Goal: Task Accomplishment & Management: Use online tool/utility

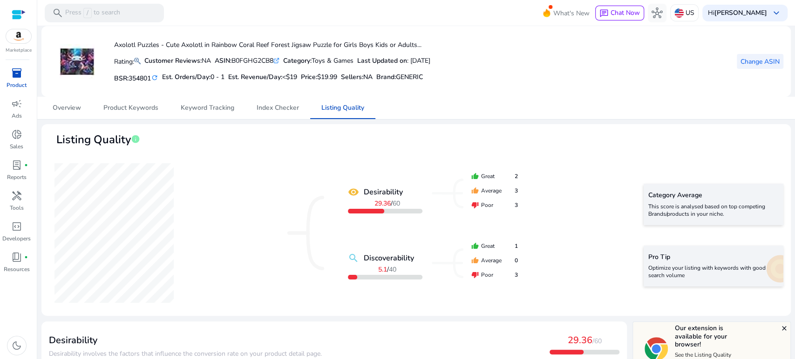
click at [770, 59] on span "Change ASIN" at bounding box center [759, 62] width 39 height 10
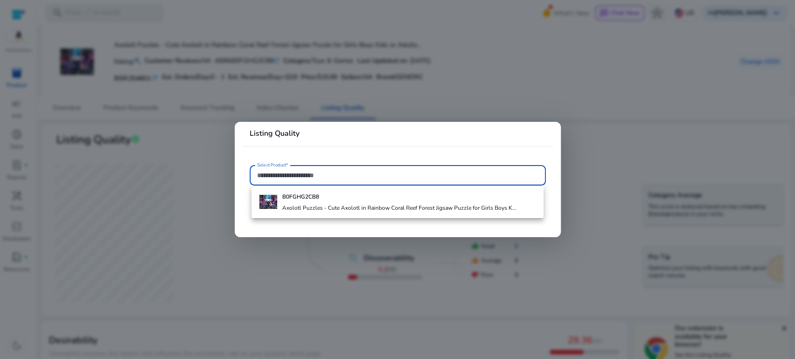
paste input "**********"
type input "**********"
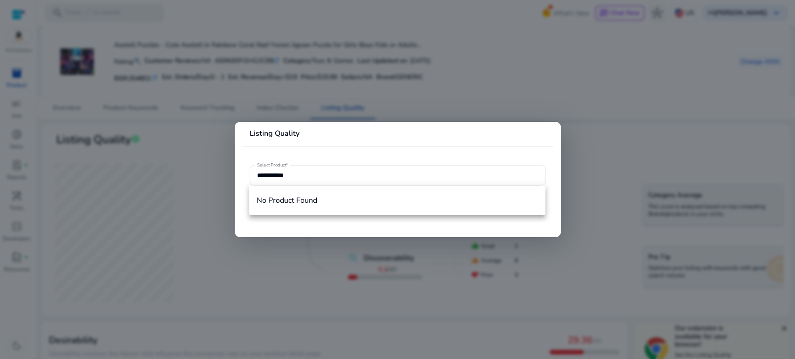
click at [523, 70] on div at bounding box center [397, 179] width 795 height 359
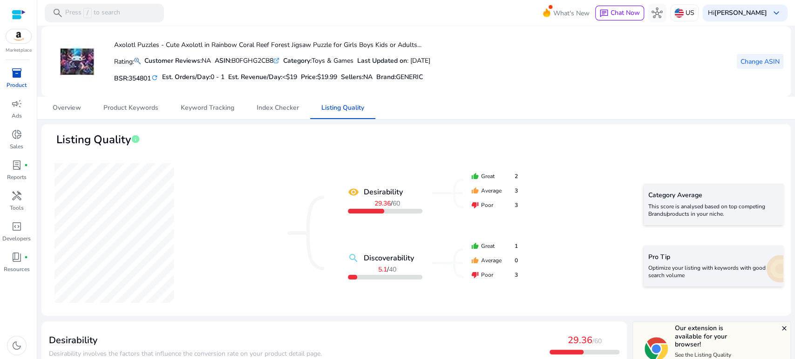
click at [743, 62] on span "Change ASIN" at bounding box center [759, 62] width 39 height 10
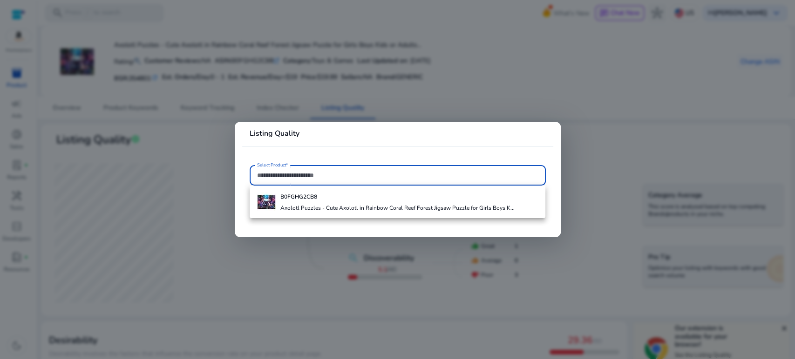
click at [339, 173] on input "Select Product*" at bounding box center [397, 175] width 281 height 10
paste input "**********"
click at [315, 172] on input "**********" at bounding box center [397, 175] width 281 height 10
drag, startPoint x: 312, startPoint y: 170, endPoint x: 220, endPoint y: 172, distance: 92.7
click at [220, 172] on div "**********" at bounding box center [397, 179] width 795 height 359
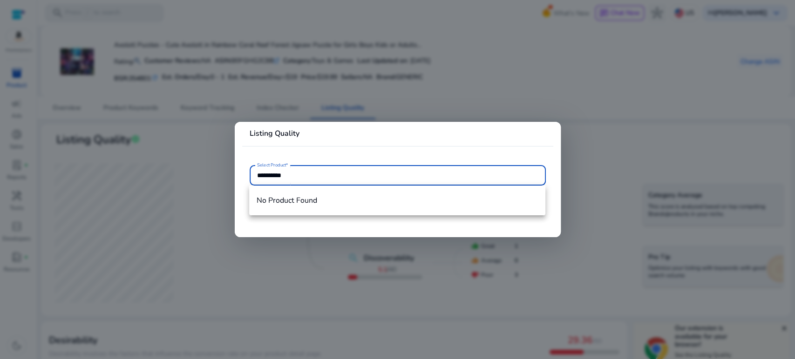
paste input "text"
type input "**********"
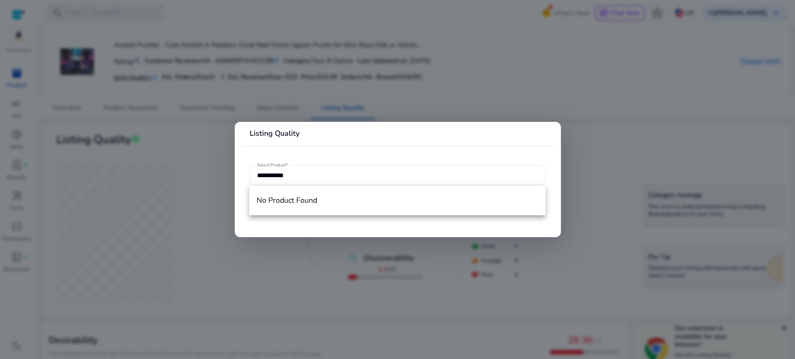
click at [342, 155] on mat-card "**********" at bounding box center [398, 179] width 326 height 115
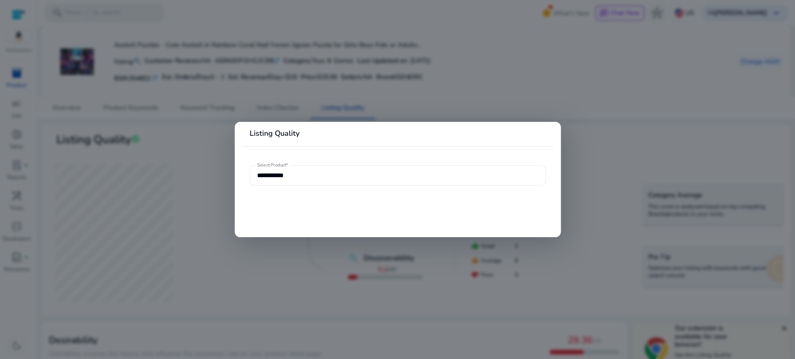
click at [324, 172] on input "**********" at bounding box center [397, 175] width 281 height 10
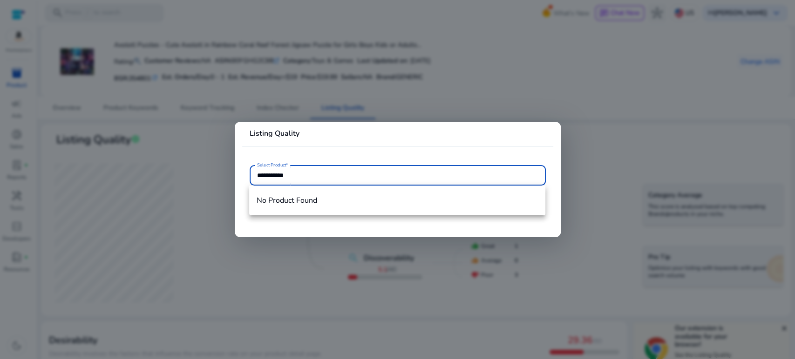
click at [472, 78] on div at bounding box center [397, 179] width 795 height 359
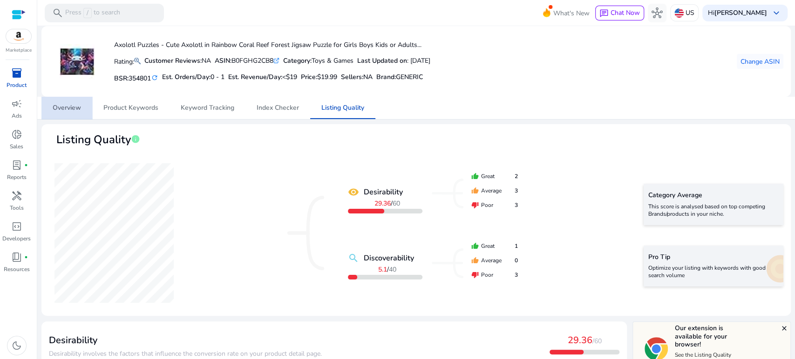
click at [72, 107] on span "Overview" at bounding box center [67, 108] width 28 height 7
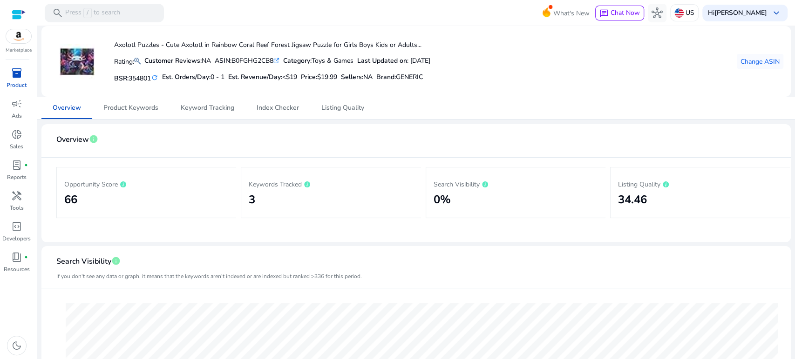
click at [16, 74] on span "inventory_2" at bounding box center [16, 73] width 11 height 11
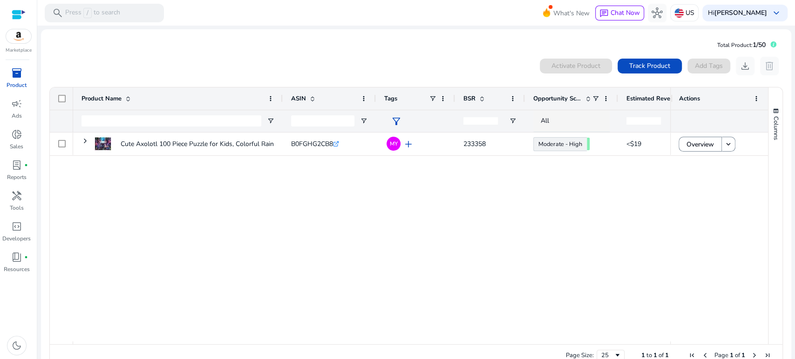
click at [265, 216] on div "Cute Axolotl 100 Piece Puzzle for Kids, Colorful Rainbow Animal... B0FGHG2CB8 .…" at bounding box center [371, 237] width 597 height 209
click at [99, 120] on input "Product Name Filter Input" at bounding box center [171, 120] width 180 height 11
paste input "**********"
type input "**********"
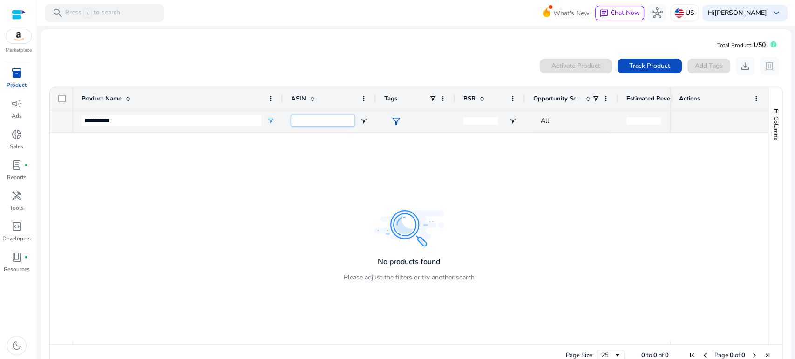
click at [318, 124] on input "ASIN Filter Input" at bounding box center [322, 120] width 63 height 11
paste input "**********"
type input "**********"
click at [645, 215] on div at bounding box center [371, 237] width 597 height 209
click at [388, 72] on div "Activate Product Track Product Add Tags download delete" at bounding box center [416, 66] width 734 height 19
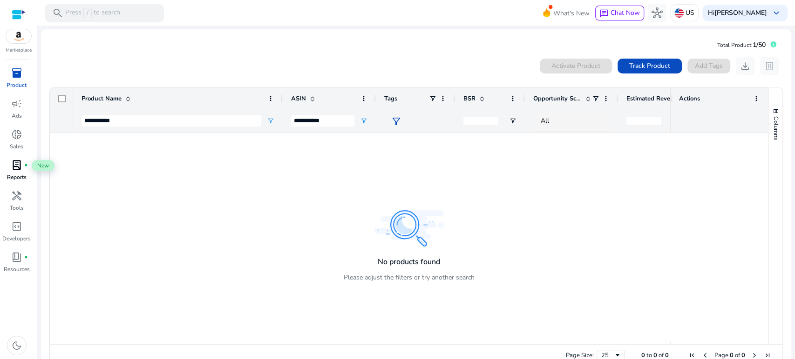
click at [15, 167] on span "lab_profile" at bounding box center [16, 165] width 11 height 11
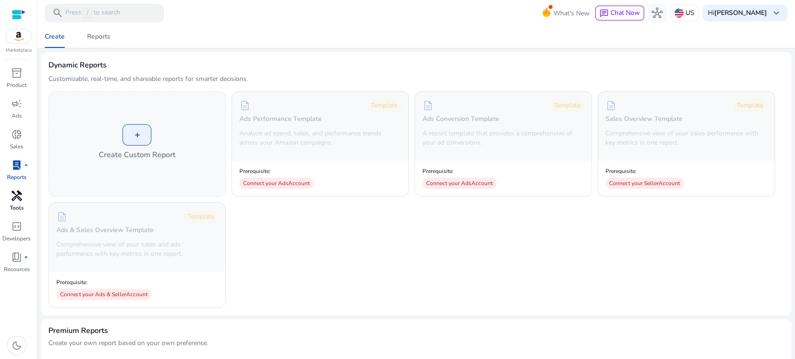
click at [22, 200] on span "handyman" at bounding box center [16, 195] width 11 height 11
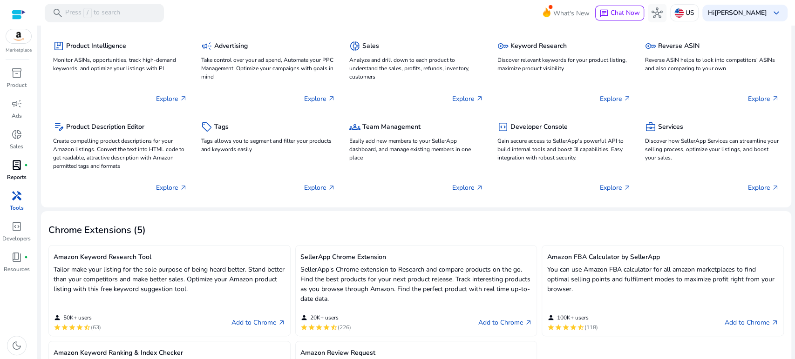
scroll to position [30, 0]
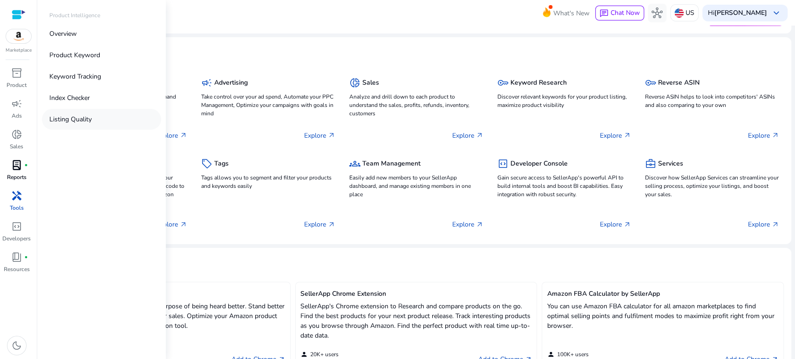
click at [77, 117] on p "Listing Quality" at bounding box center [70, 120] width 42 height 10
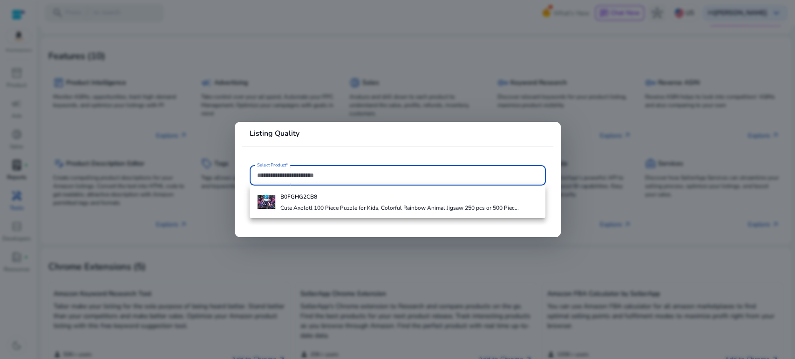
paste input "**********"
type input "**********"
click at [343, 41] on div at bounding box center [397, 179] width 795 height 359
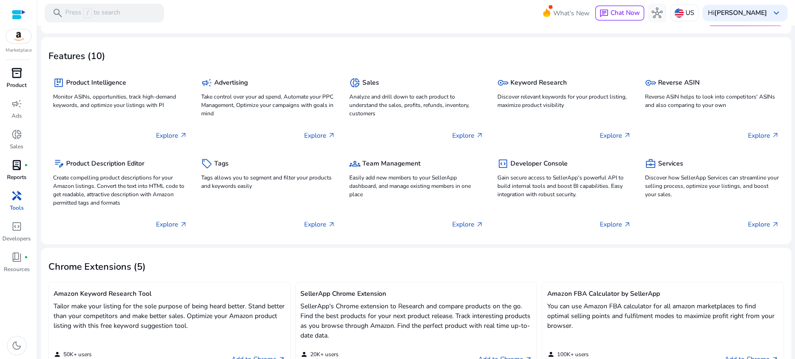
click at [13, 74] on span "inventory_2" at bounding box center [16, 73] width 11 height 11
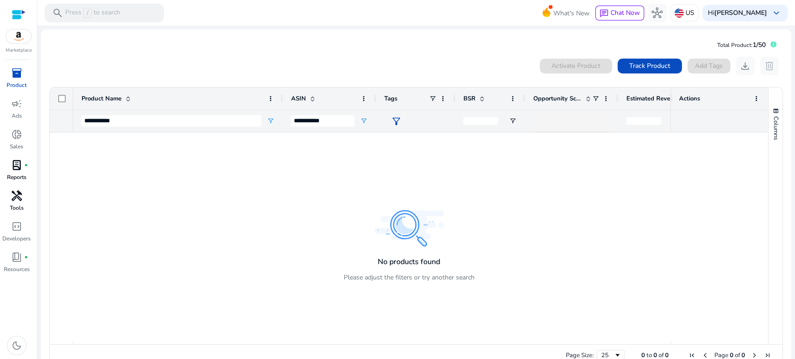
click at [263, 67] on div "Activate Product Track Product Add Tags download delete" at bounding box center [416, 66] width 734 height 19
click at [640, 69] on span "Track Product" at bounding box center [649, 66] width 41 height 10
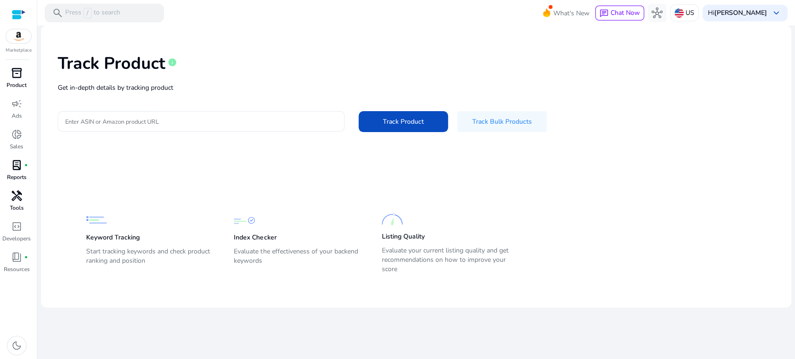
click at [145, 121] on input "Enter ASIN or Amazon product URL" at bounding box center [201, 121] width 272 height 10
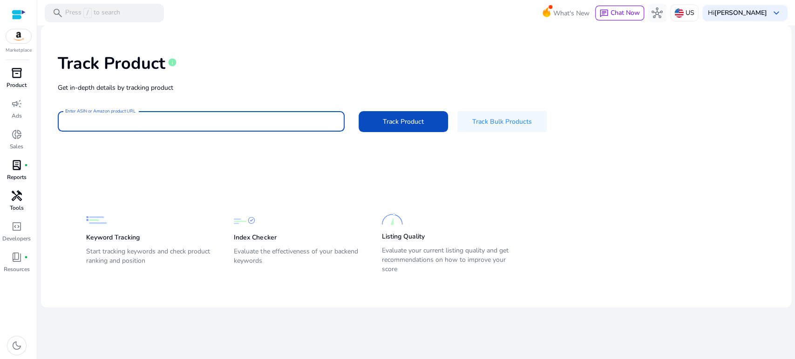
paste input "**********"
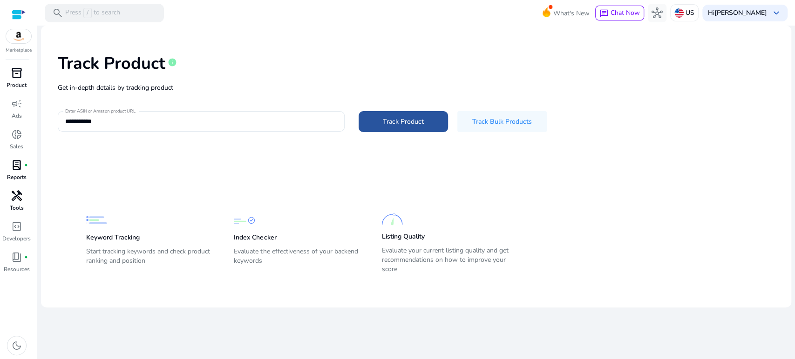
click at [387, 126] on span at bounding box center [402, 121] width 89 height 22
type input "**********"
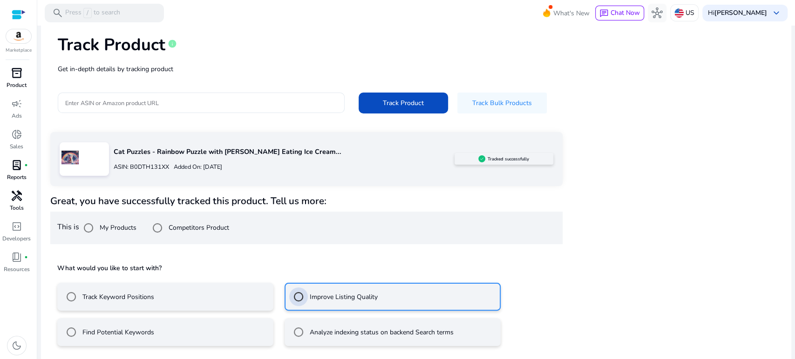
scroll to position [60, 0]
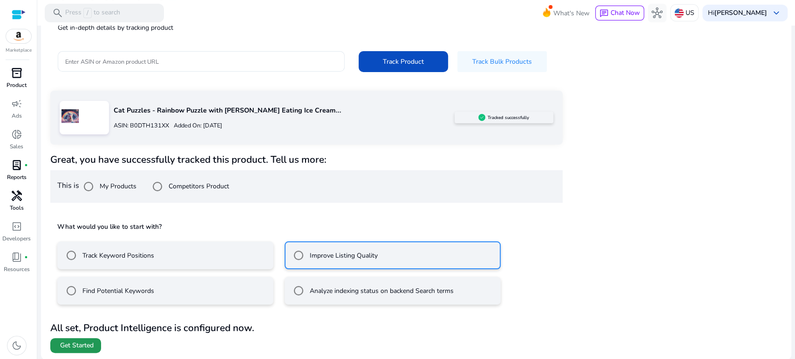
click at [77, 341] on span "Get Started" at bounding box center [77, 345] width 34 height 9
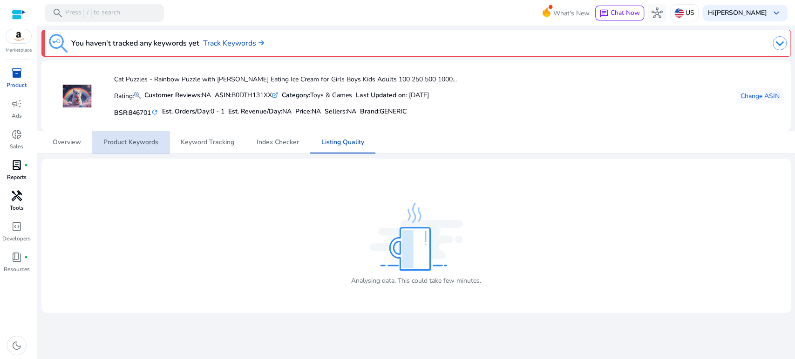
click at [147, 143] on span "Product Keywords" at bounding box center [130, 142] width 55 height 7
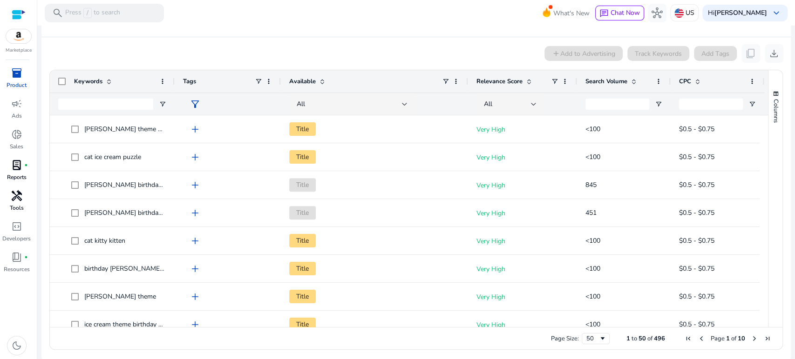
click at [331, 35] on mat-card-header "Product Keyword info" at bounding box center [416, 24] width 734 height 26
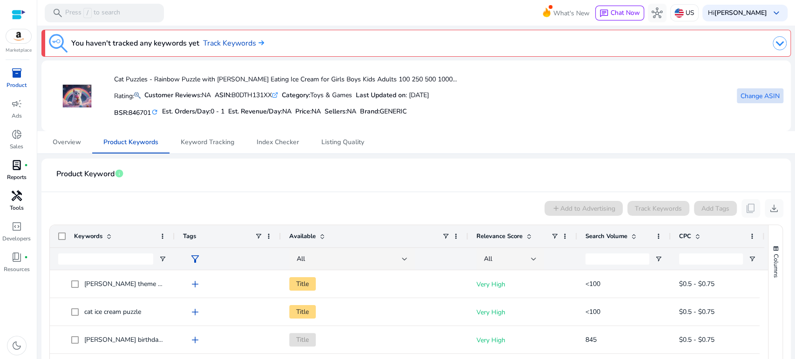
click at [750, 96] on span "Change ASIN" at bounding box center [759, 96] width 39 height 10
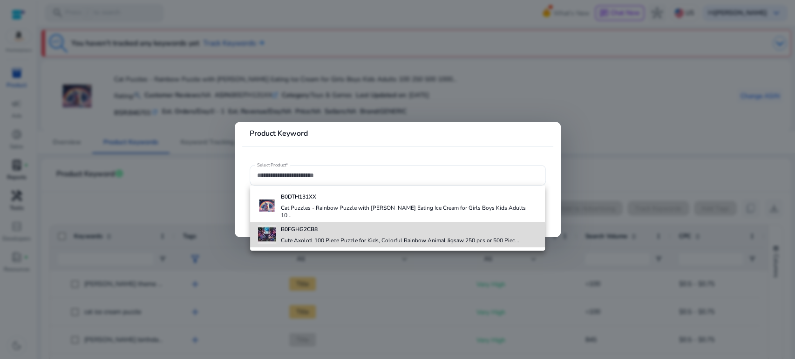
click at [320, 237] on h4 "Cute Axolotl 100 Piece Puzzle for Kids, Colorful Rainbow Animal Jigsaw 250 pcs …" at bounding box center [400, 240] width 238 height 7
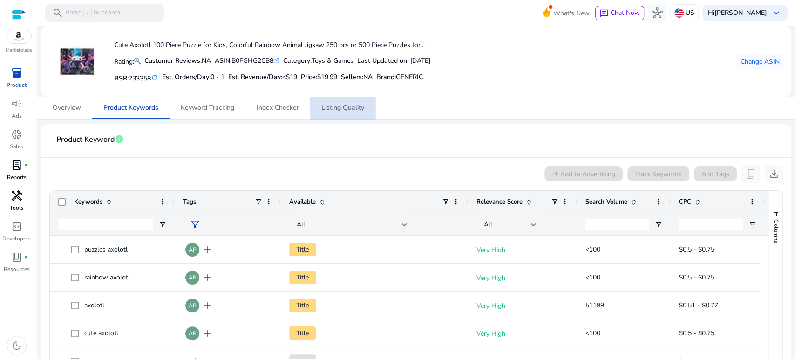
click at [339, 107] on span "Listing Quality" at bounding box center [342, 108] width 43 height 7
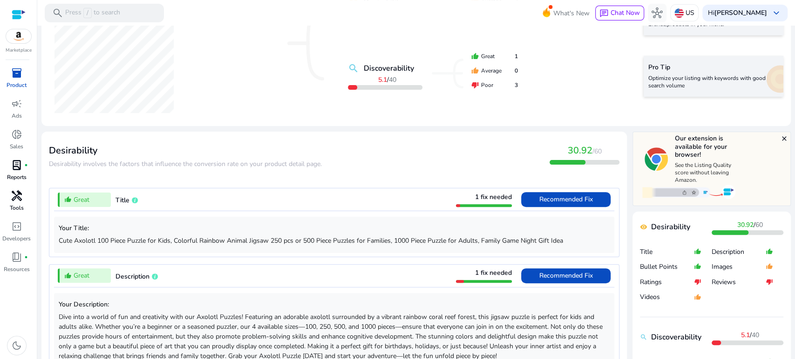
scroll to position [207, 0]
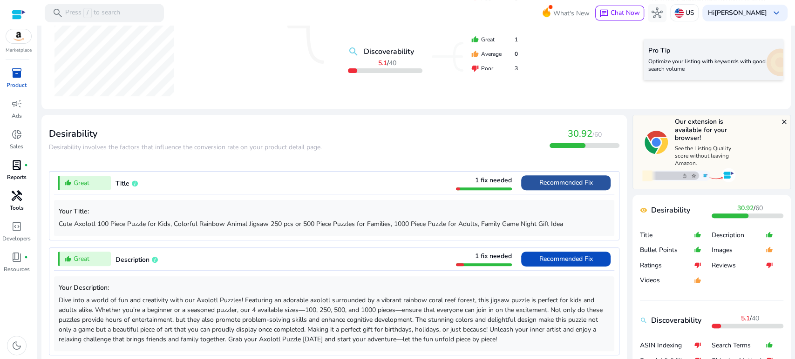
click at [541, 184] on span "Recommended Fix" at bounding box center [566, 182] width 54 height 9
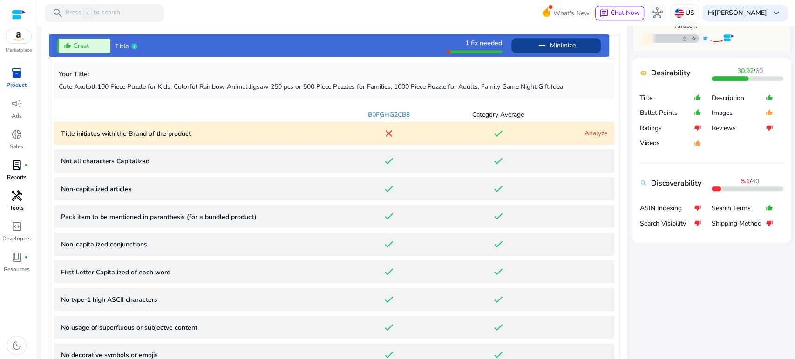
scroll to position [326, 0]
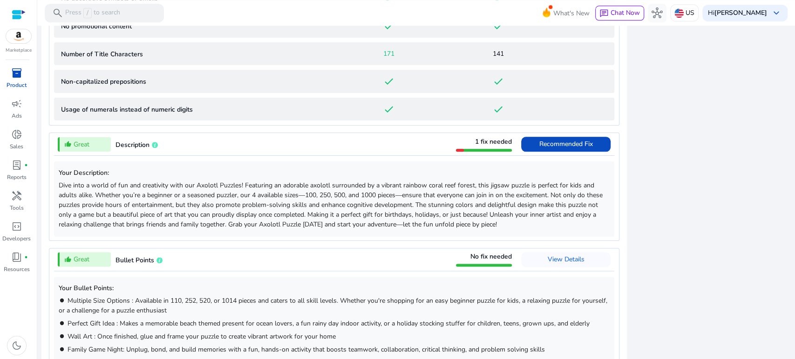
scroll to position [740, 0]
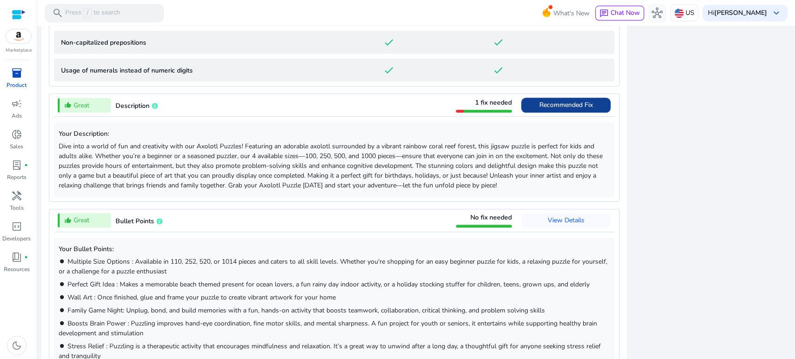
click at [570, 101] on span "Recommended Fix" at bounding box center [566, 105] width 54 height 9
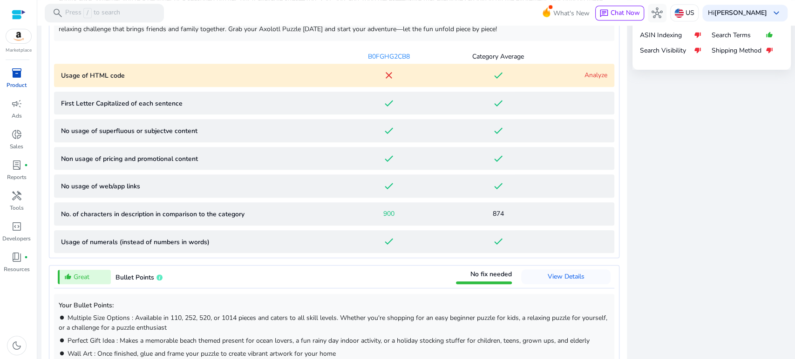
scroll to position [454, 0]
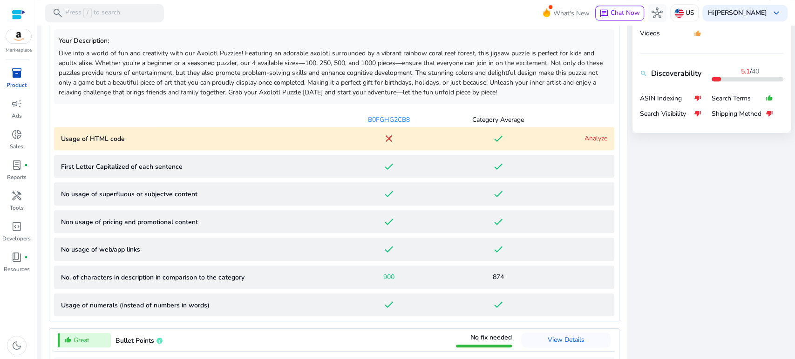
click at [584, 137] on link "Analyze" at bounding box center [595, 138] width 23 height 9
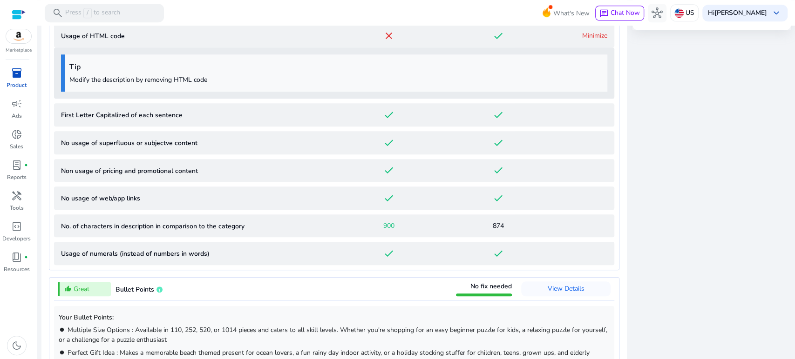
scroll to position [529, 0]
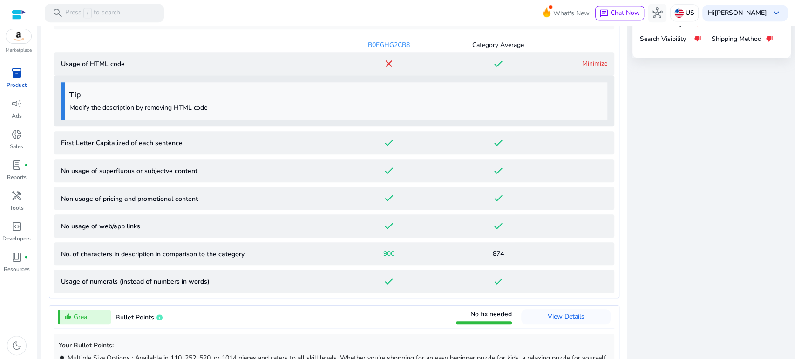
click at [386, 61] on mat-icon "close" at bounding box center [388, 63] width 11 height 11
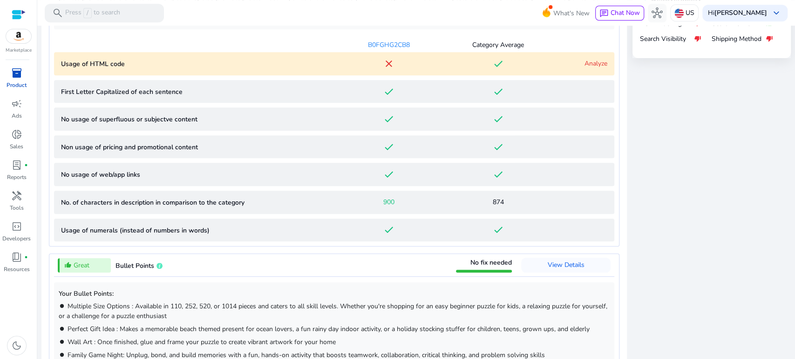
click at [386, 61] on mat-icon "close" at bounding box center [388, 63] width 11 height 11
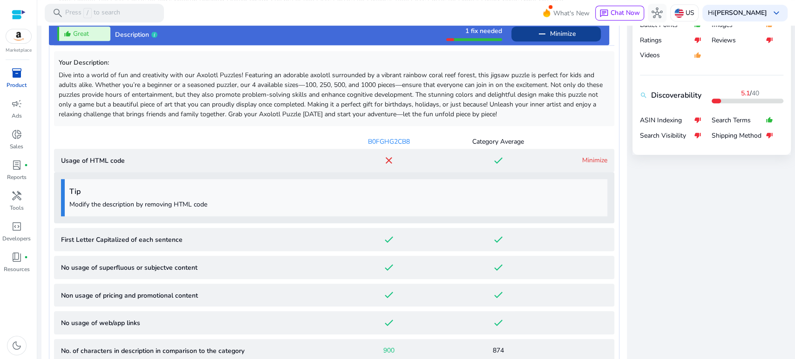
scroll to position [322, 0]
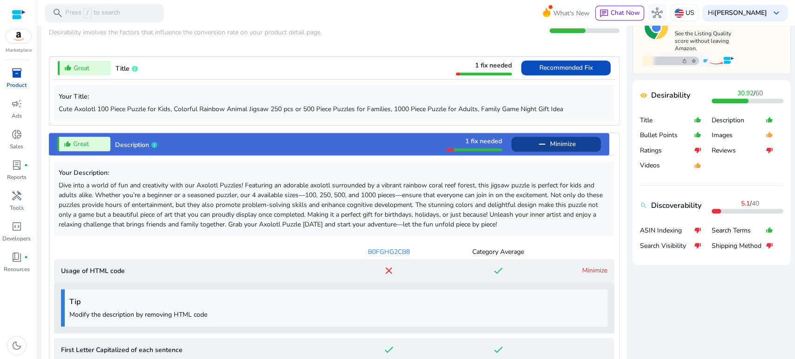
click at [552, 142] on span "Minimize" at bounding box center [563, 144] width 26 height 15
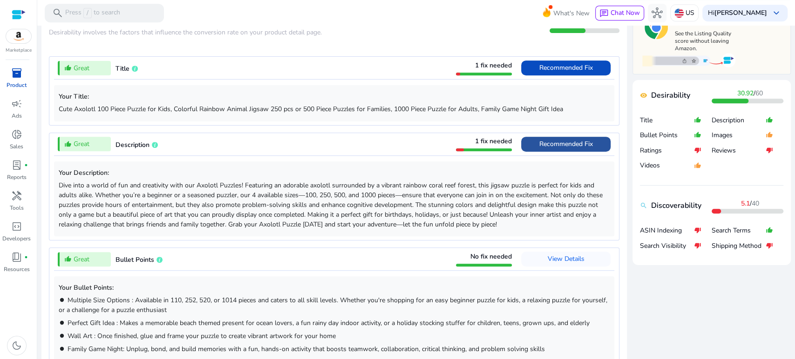
click at [552, 142] on span "Recommended Fix" at bounding box center [566, 144] width 54 height 9
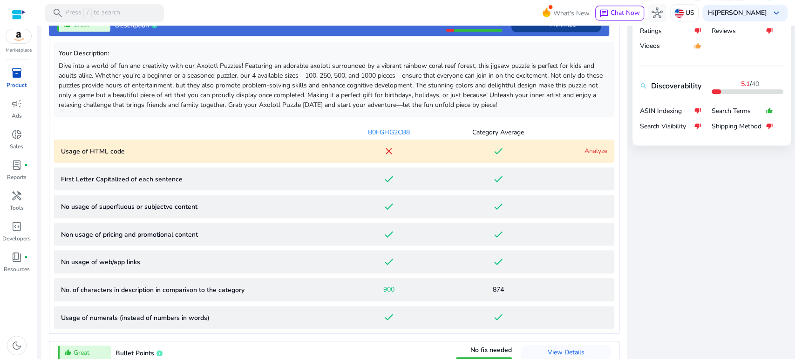
scroll to position [454, 0]
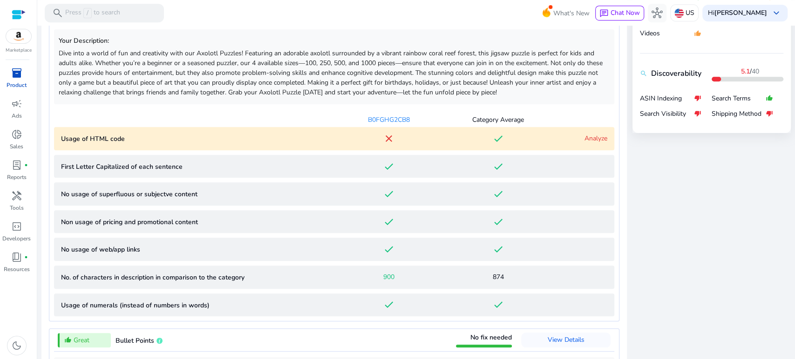
click at [247, 137] on p "Usage of HTML code" at bounding box center [197, 139] width 273 height 10
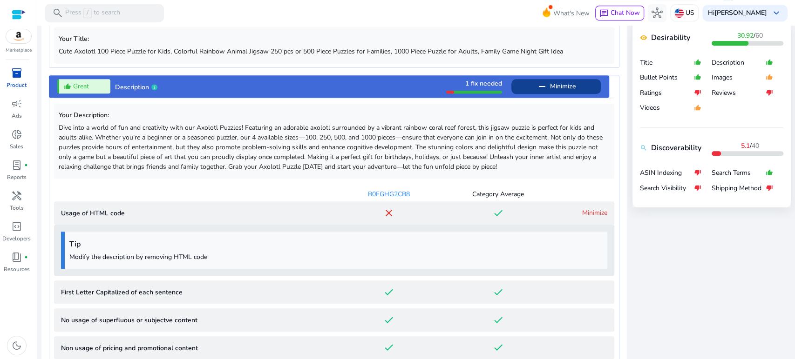
scroll to position [373, 0]
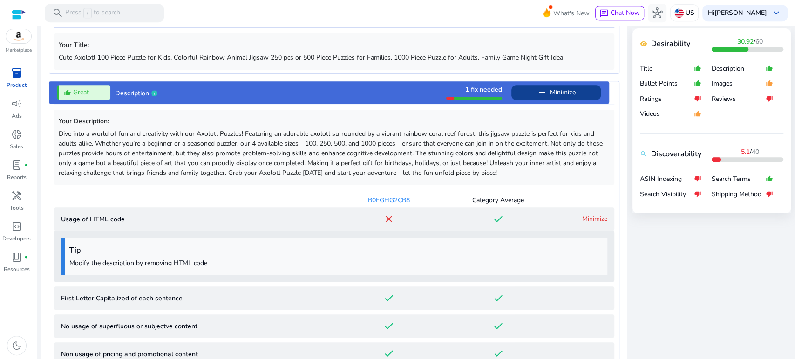
click at [487, 158] on p "Dive into a world of fun and creativity with our Axolotl Puzzles! Featuring an …" at bounding box center [334, 153] width 551 height 49
click at [396, 200] on div "B0FGHG2CB8" at bounding box center [388, 201] width 109 height 10
click at [474, 135] on p "Dive into a world of fun and creativity with our Axolotl Puzzles! Featuring an …" at bounding box center [334, 153] width 551 height 49
click at [493, 99] on div at bounding box center [474, 98] width 56 height 3
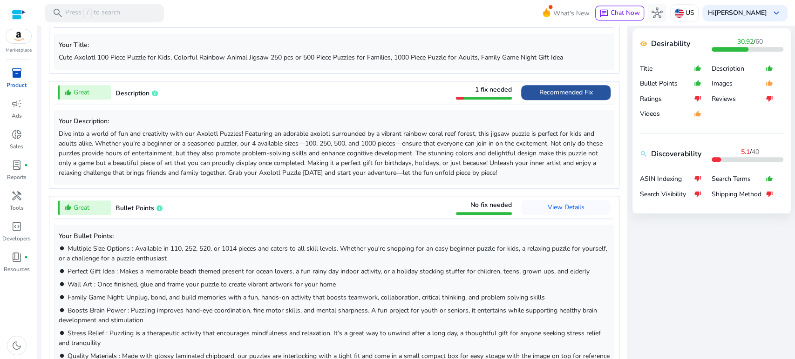
click at [540, 97] on span "Recommended Fix" at bounding box center [566, 92] width 54 height 15
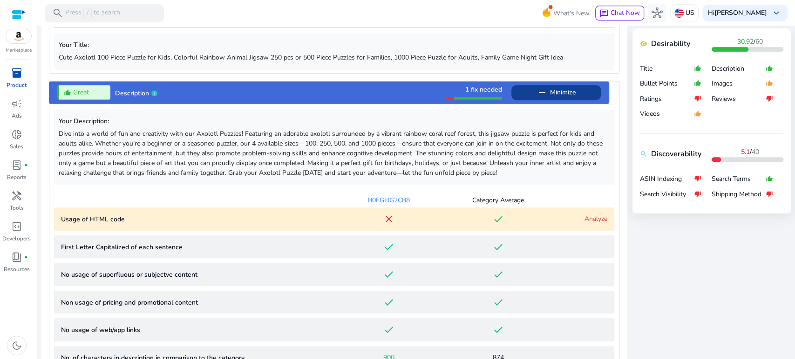
click at [420, 135] on p "Dive into a world of fun and creativity with our Axolotl Puzzles! Featuring an …" at bounding box center [334, 153] width 551 height 49
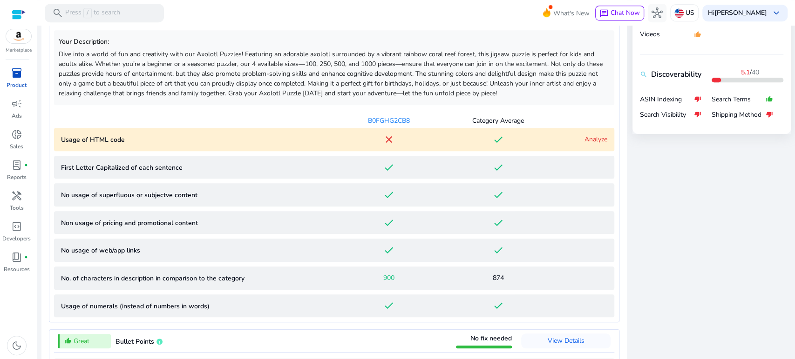
scroll to position [454, 0]
click at [384, 141] on mat-icon "close" at bounding box center [388, 138] width 11 height 11
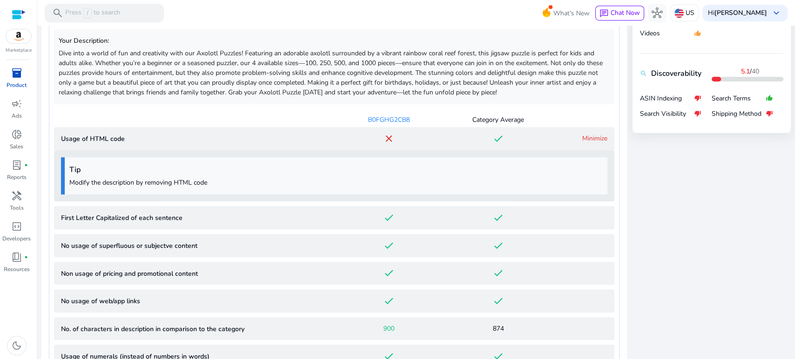
click at [223, 170] on h4 "Tip" at bounding box center [335, 170] width 533 height 9
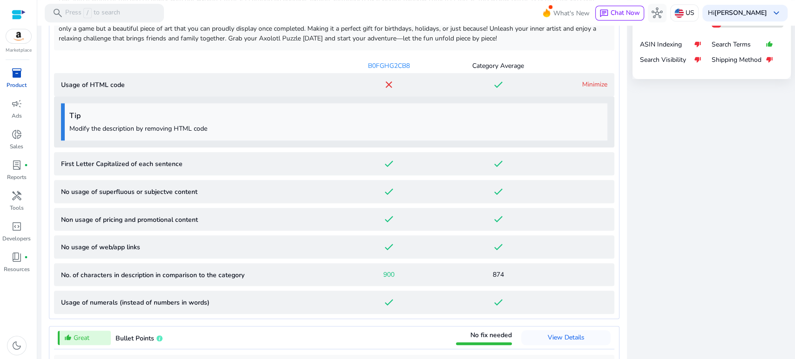
click at [161, 176] on app-lqi-parameter-table "B0FGHG2CB8 Category Average Usage of HTML code close done Minimize Tip Modify t…" at bounding box center [334, 184] width 560 height 260
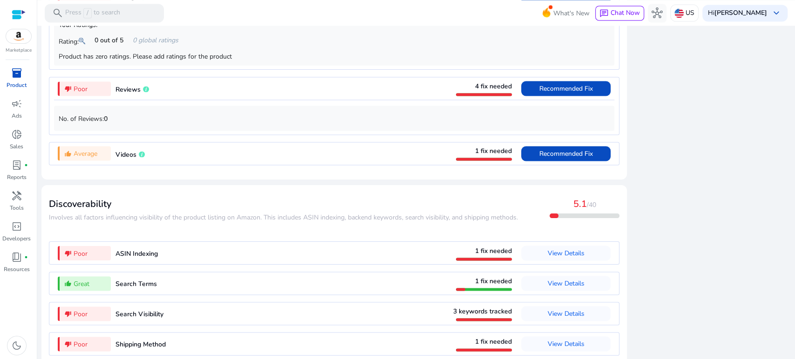
scroll to position [1149, 0]
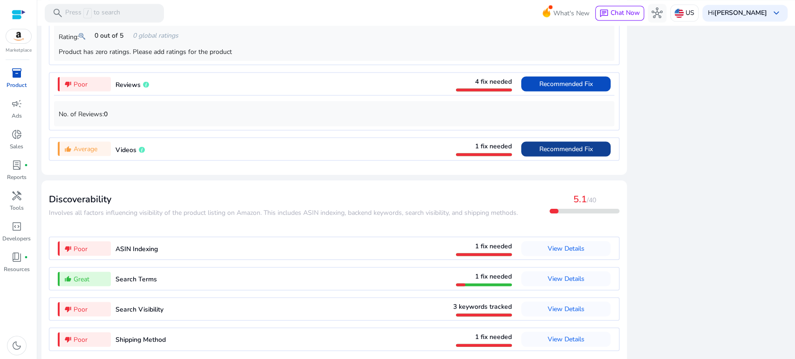
click at [551, 153] on span "Recommended Fix" at bounding box center [566, 148] width 54 height 9
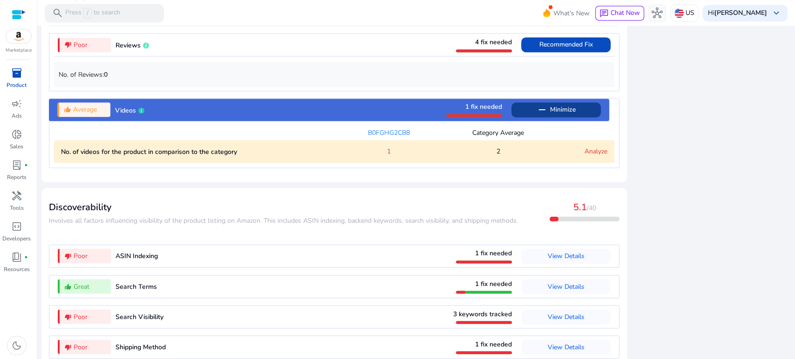
scroll to position [953, 0]
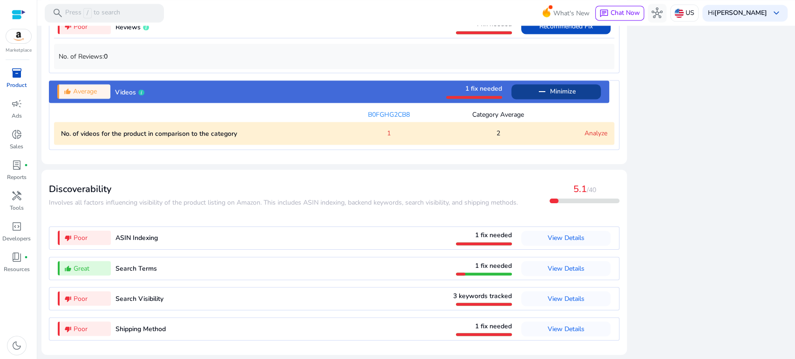
click at [555, 241] on span "View Details" at bounding box center [566, 238] width 37 height 9
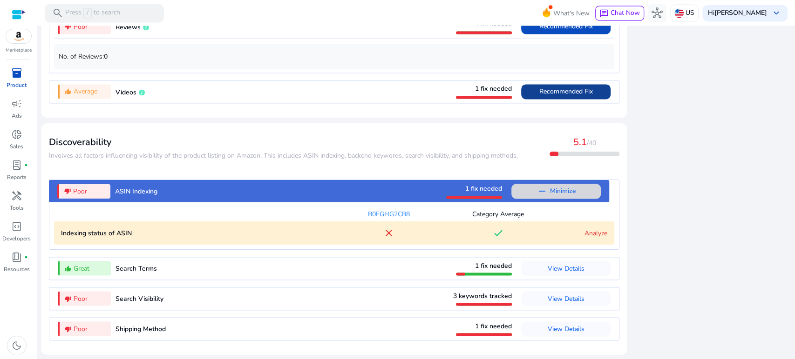
click at [541, 194] on mat-icon "remove" at bounding box center [541, 191] width 11 height 11
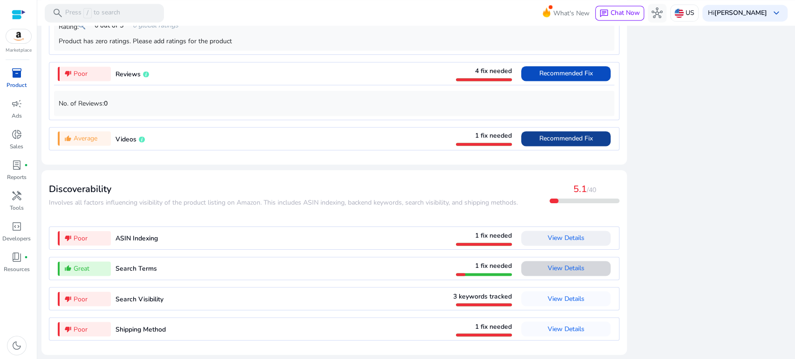
click at [548, 265] on span "View Details" at bounding box center [566, 268] width 37 height 9
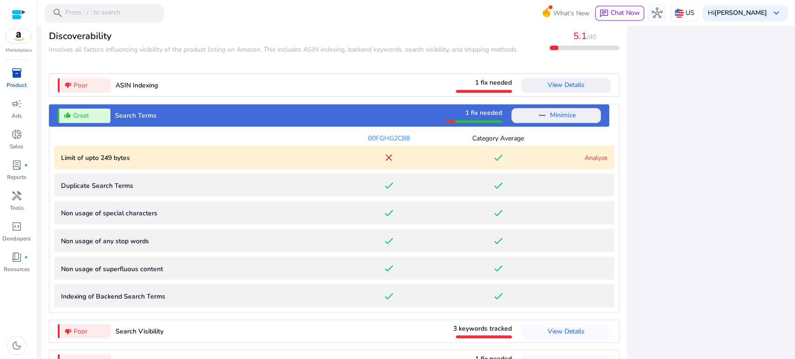
scroll to position [1092, 0]
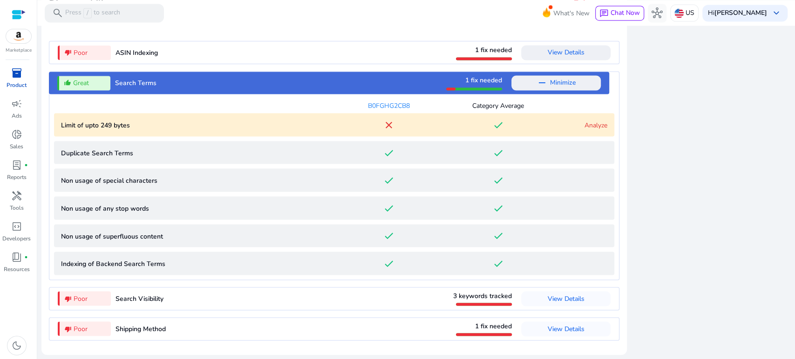
click at [584, 121] on link "Analyze" at bounding box center [595, 125] width 23 height 9
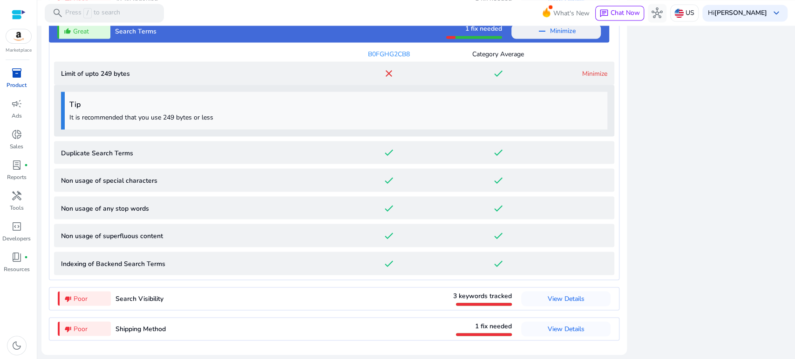
scroll to position [1041, 0]
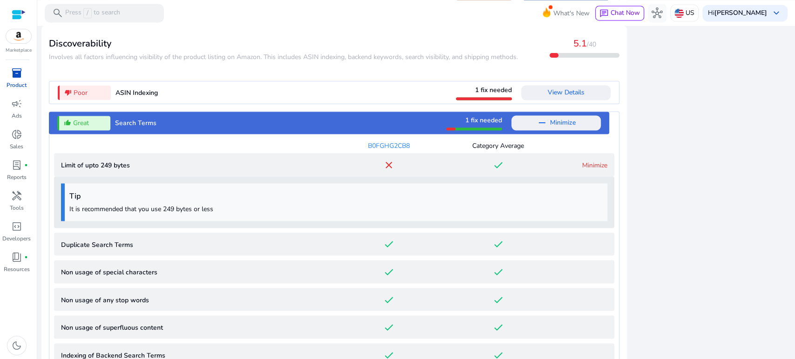
click at [577, 170] on bytes "Limit of upto 249 bytes close done Minimize" at bounding box center [334, 164] width 560 height 23
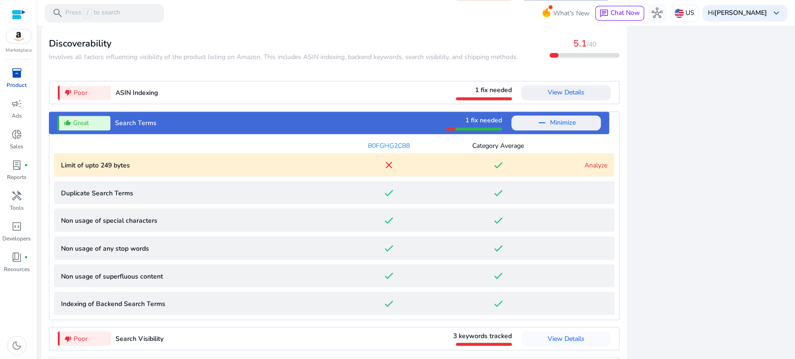
click at [385, 170] on mat-icon "close" at bounding box center [388, 164] width 11 height 11
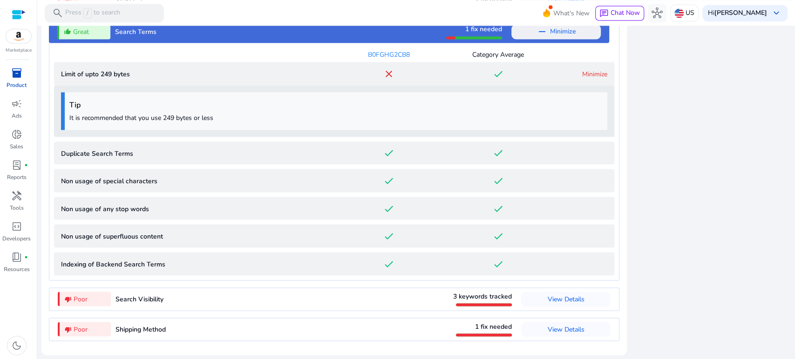
scroll to position [1144, 0]
click at [581, 297] on span at bounding box center [565, 299] width 89 height 22
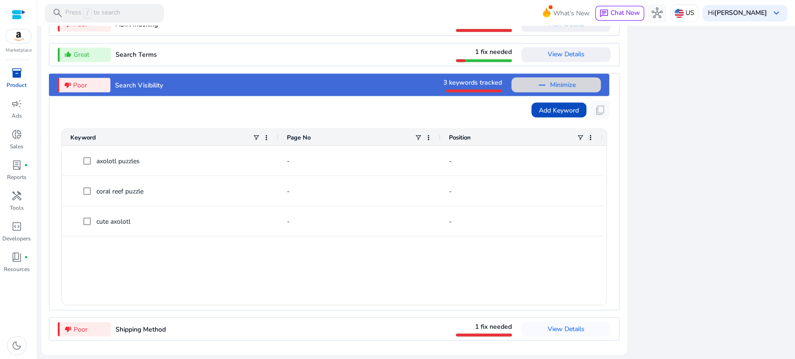
scroll to position [1121, 0]
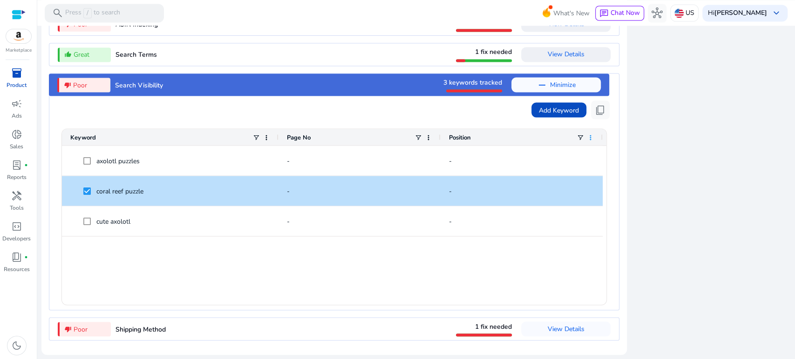
click at [588, 137] on span at bounding box center [590, 137] width 7 height 7
click at [428, 115] on div "Add Keyword content_copy" at bounding box center [334, 110] width 560 height 19
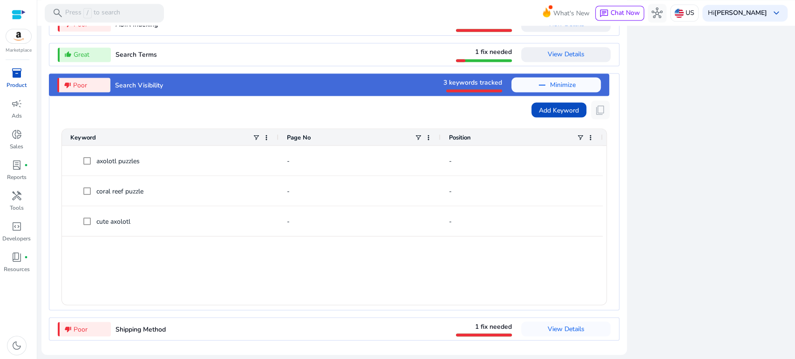
click at [97, 82] on div "thumb_down_alt Poor" at bounding box center [83, 85] width 53 height 14
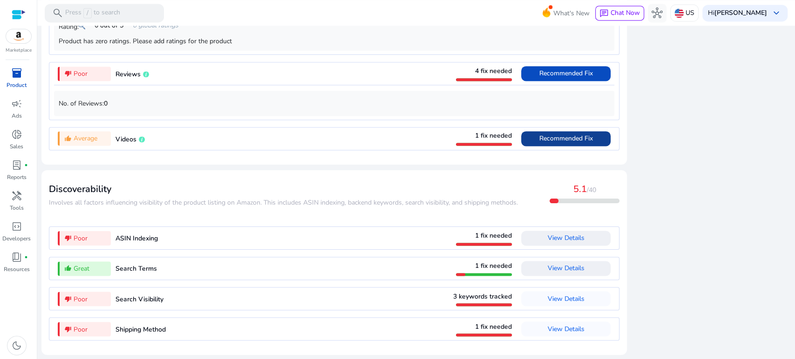
scroll to position [907, 0]
click at [101, 296] on div "thumb_down_alt Poor" at bounding box center [84, 299] width 53 height 14
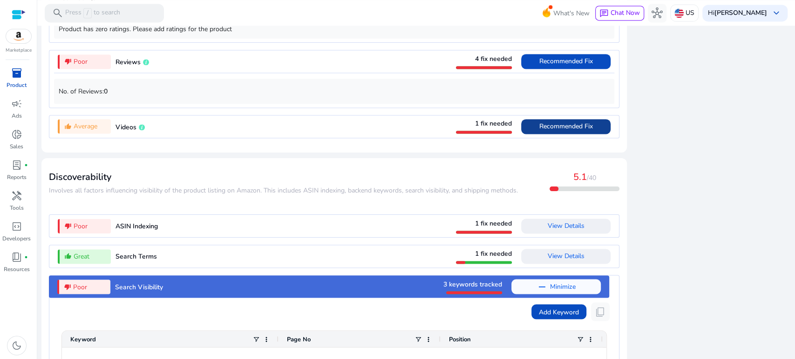
scroll to position [1121, 0]
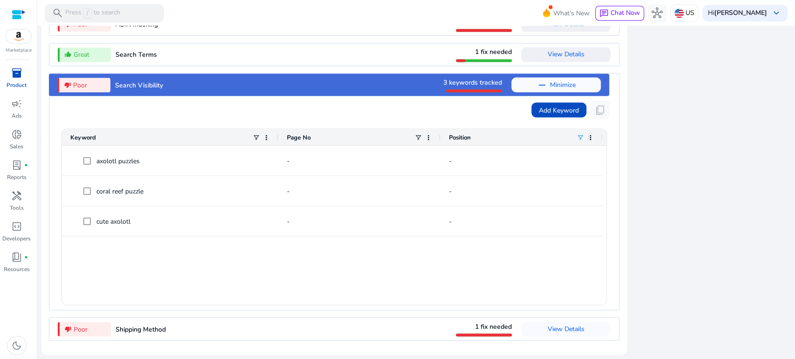
click at [579, 136] on span at bounding box center [579, 137] width 7 height 7
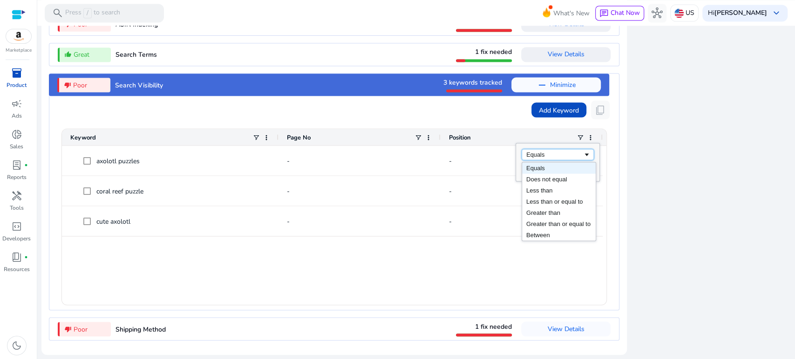
click at [568, 154] on div "Equals" at bounding box center [554, 154] width 57 height 7
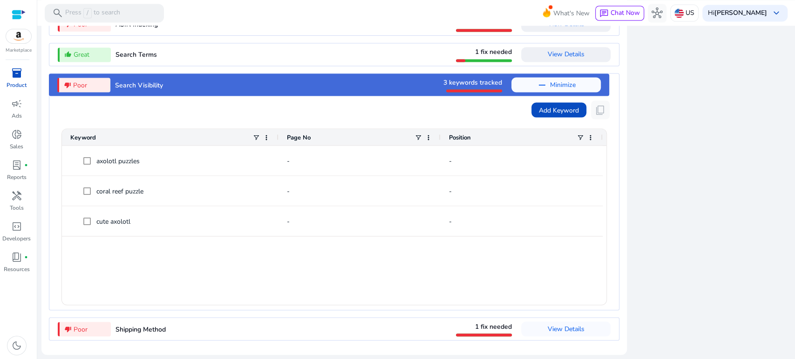
click at [465, 123] on div "Press ENTER to sort. Press ALT DOWN to open column menu. Press CTRL ENTER to op…" at bounding box center [334, 214] width 560 height 191
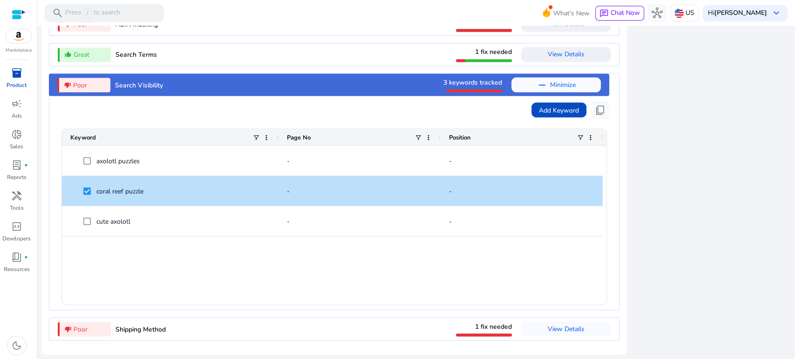
click at [400, 122] on div "Press SPACE to deselect this row. Drag here to set row groups Drag here to set …" at bounding box center [334, 214] width 560 height 191
click at [419, 135] on span at bounding box center [417, 137] width 7 height 7
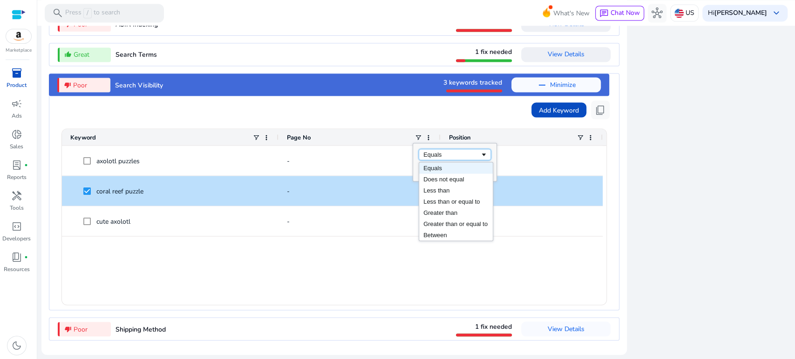
click at [440, 155] on div "Equals" at bounding box center [451, 154] width 57 height 7
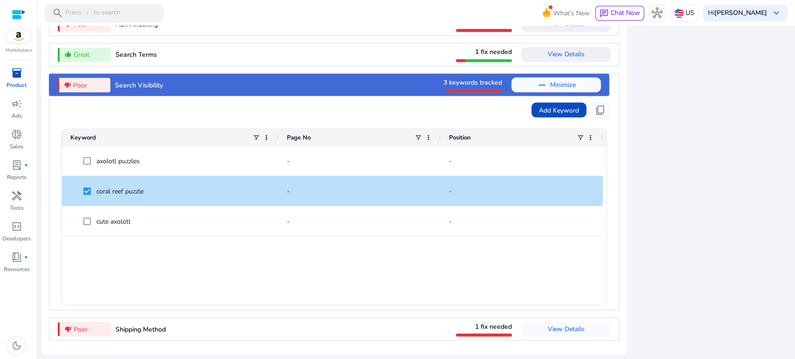
click at [413, 118] on div "Add Keyword content_copy" at bounding box center [334, 110] width 560 height 19
click at [430, 137] on span at bounding box center [428, 137] width 7 height 7
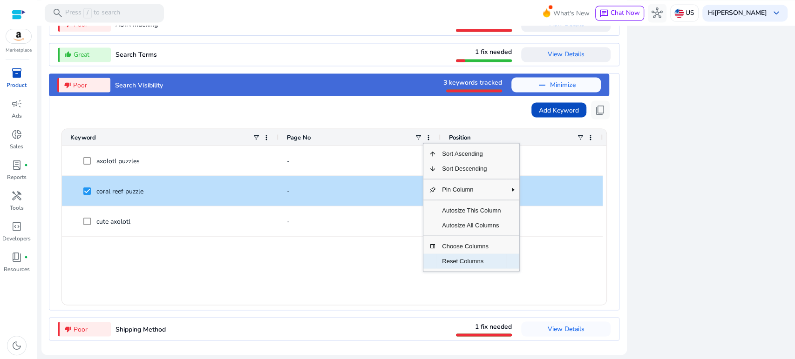
click at [446, 263] on span "Reset Columns" at bounding box center [471, 261] width 70 height 15
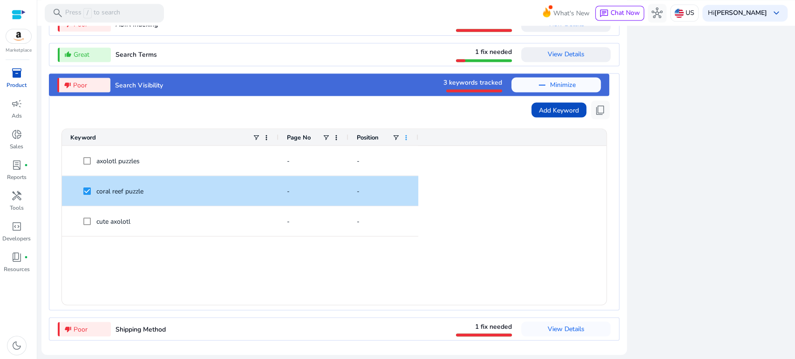
click at [406, 138] on span at bounding box center [405, 137] width 7 height 7
click at [336, 136] on span at bounding box center [335, 137] width 7 height 7
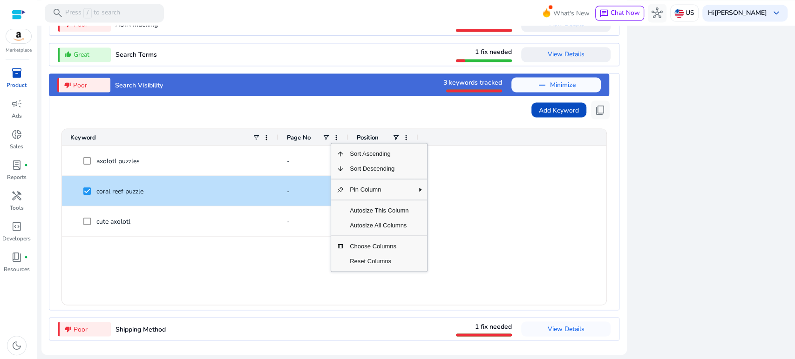
click at [264, 117] on div "Add Keyword content_copy" at bounding box center [334, 110] width 560 height 19
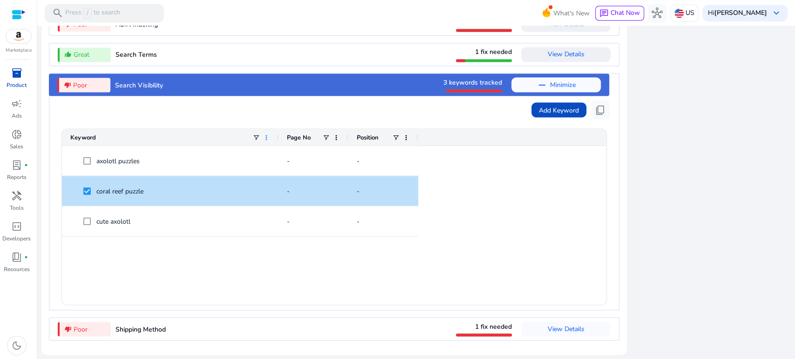
click at [267, 135] on span at bounding box center [266, 137] width 7 height 7
click at [121, 111] on div "Add Keyword content_copy" at bounding box center [334, 110] width 560 height 19
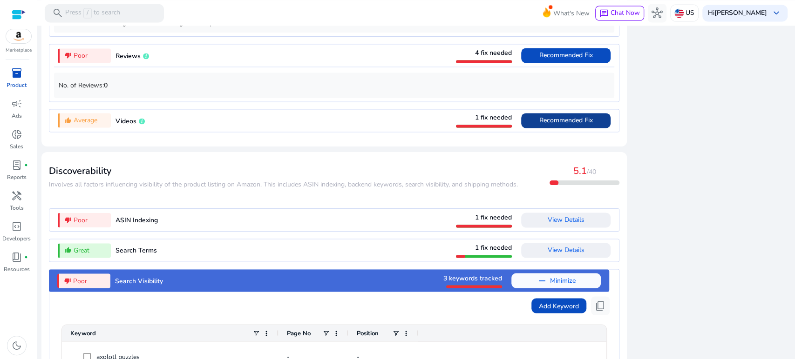
scroll to position [908, 0]
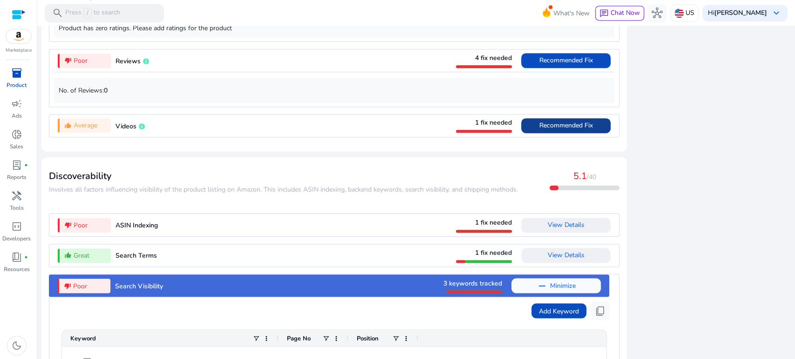
click at [553, 230] on span "View Details" at bounding box center [566, 225] width 37 height 9
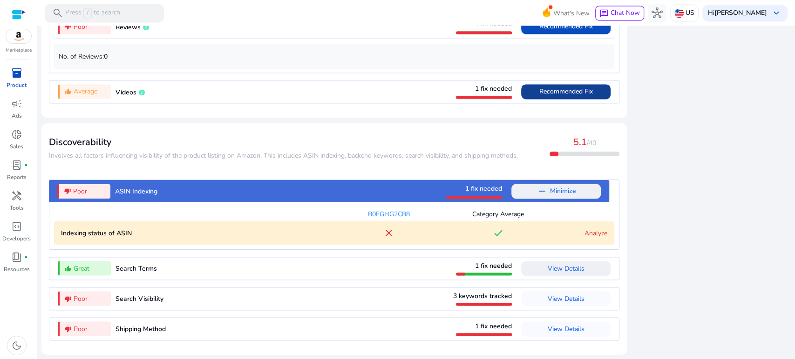
scroll to position [953, 0]
click at [589, 232] on link "Analyze" at bounding box center [595, 233] width 23 height 9
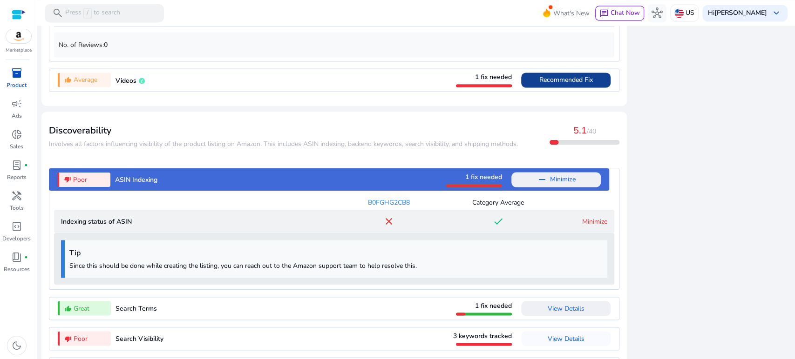
scroll to position [1005, 0]
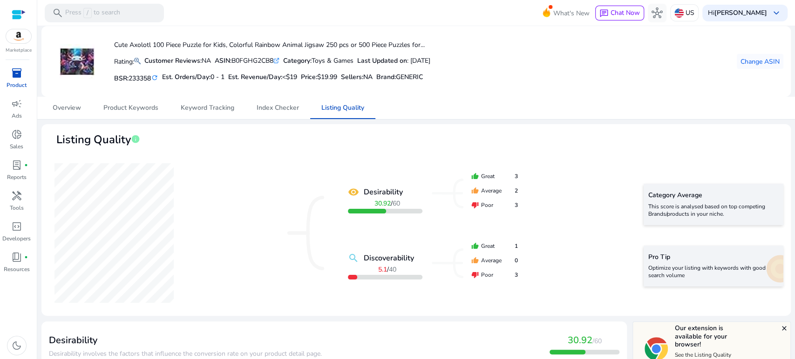
scroll to position [1005, 0]
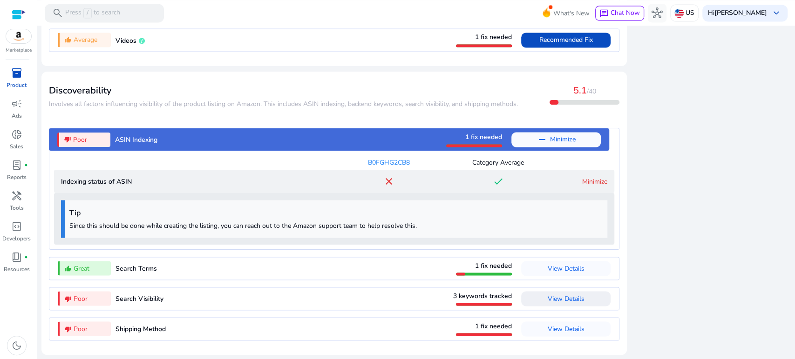
click at [530, 293] on span at bounding box center [565, 299] width 89 height 22
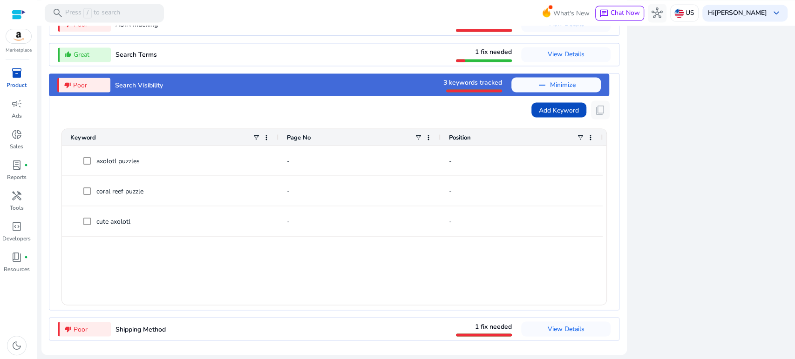
scroll to position [1121, 0]
click at [526, 86] on span at bounding box center [555, 85] width 89 height 22
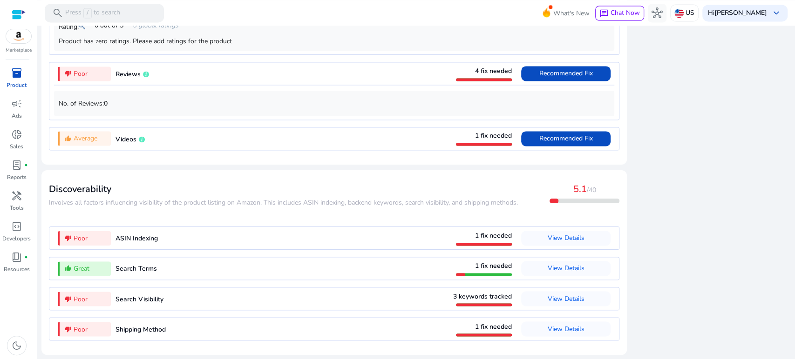
click at [149, 240] on span "ASIN Indexing" at bounding box center [136, 238] width 42 height 9
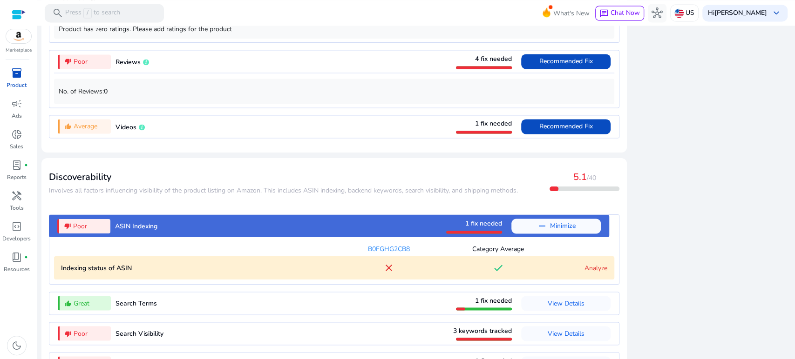
scroll to position [953, 0]
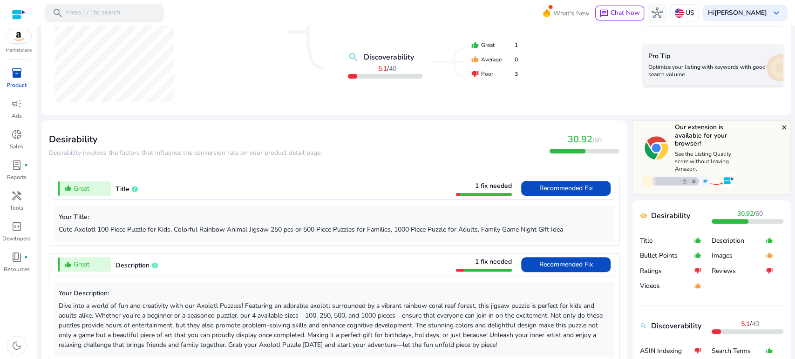
scroll to position [258, 0]
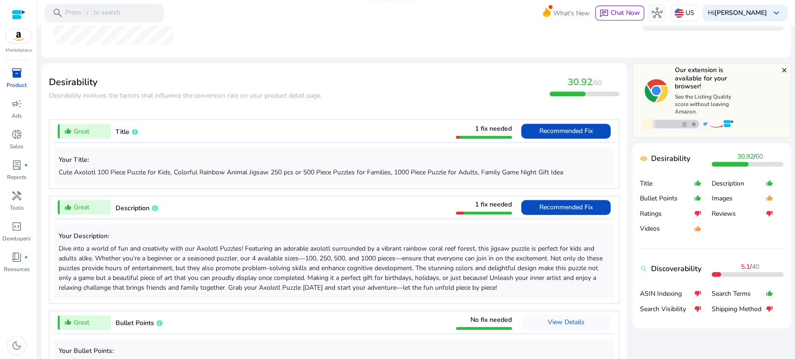
click at [571, 132] on span "Recommended Fix" at bounding box center [566, 131] width 54 height 9
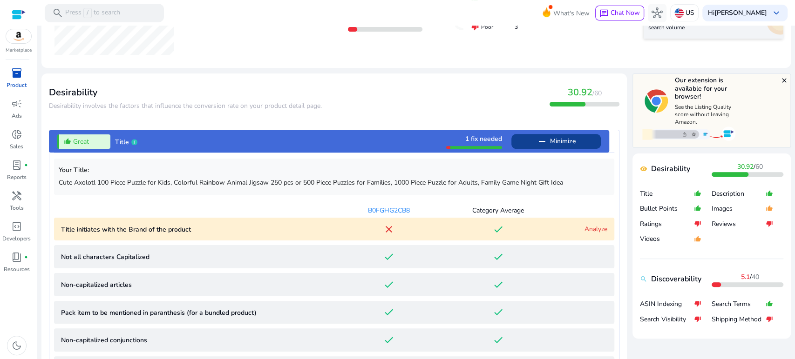
scroll to position [223, 0]
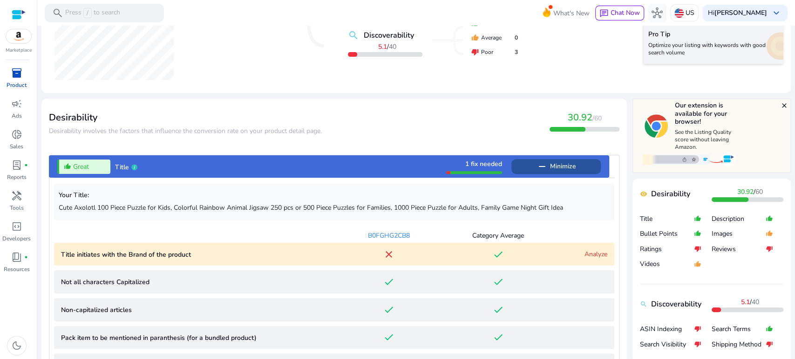
click at [536, 164] on mat-icon "remove" at bounding box center [541, 166] width 11 height 11
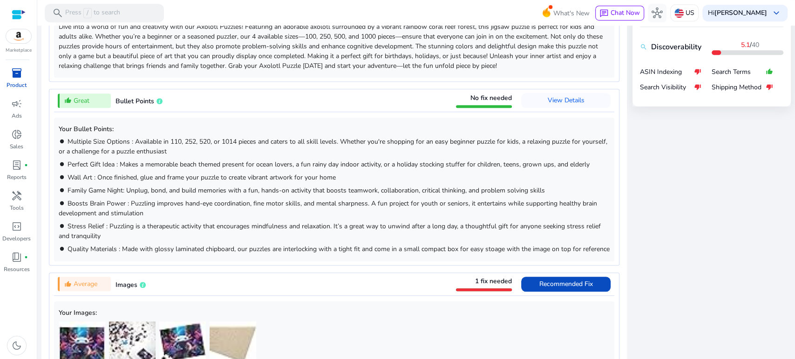
scroll to position [481, 0]
click at [656, 189] on div "close Our extension is available for your browser! See the Listing Quality scor…" at bounding box center [711, 306] width 158 height 932
